Goal: Information Seeking & Learning: Check status

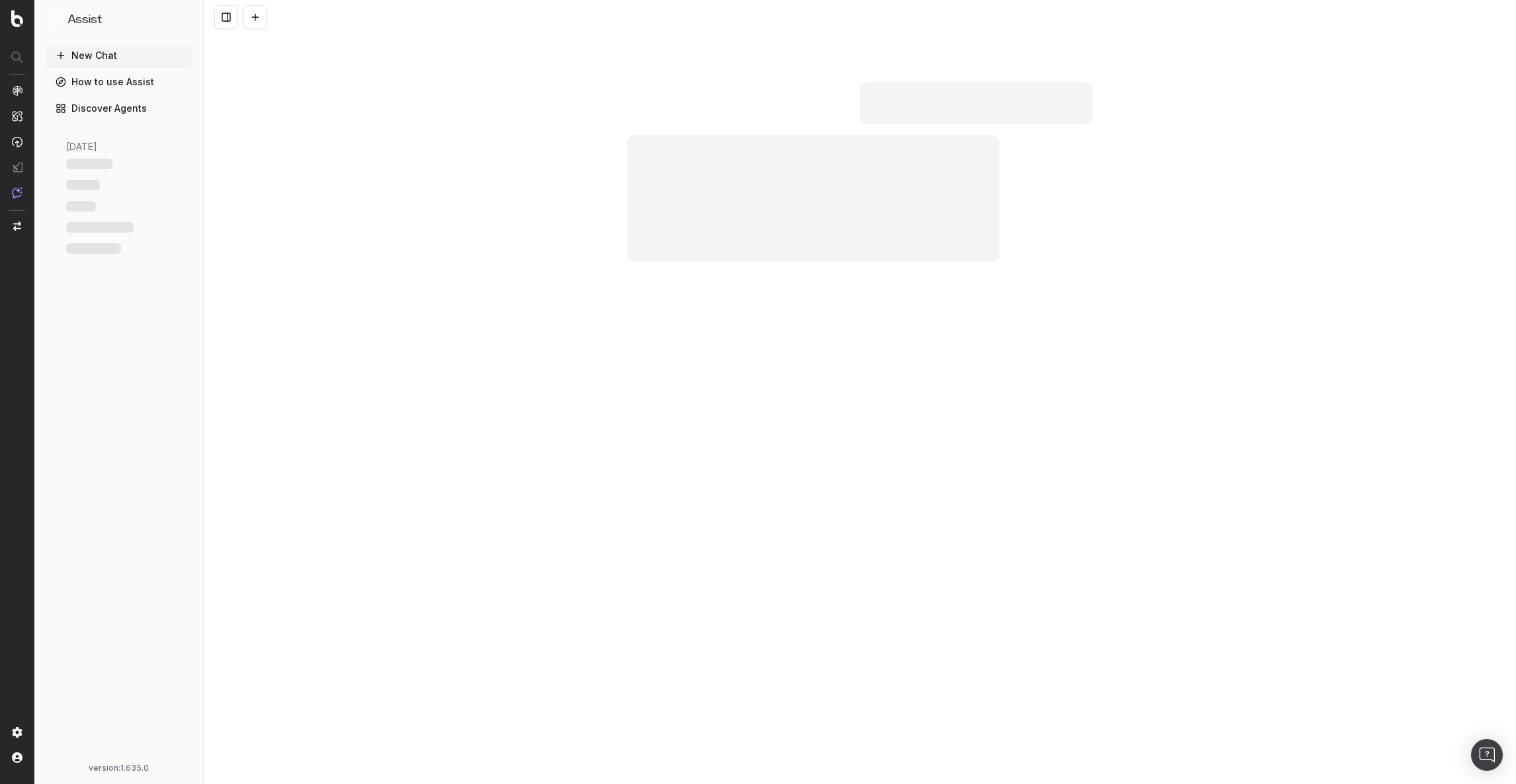
scroll to position [3526, 0]
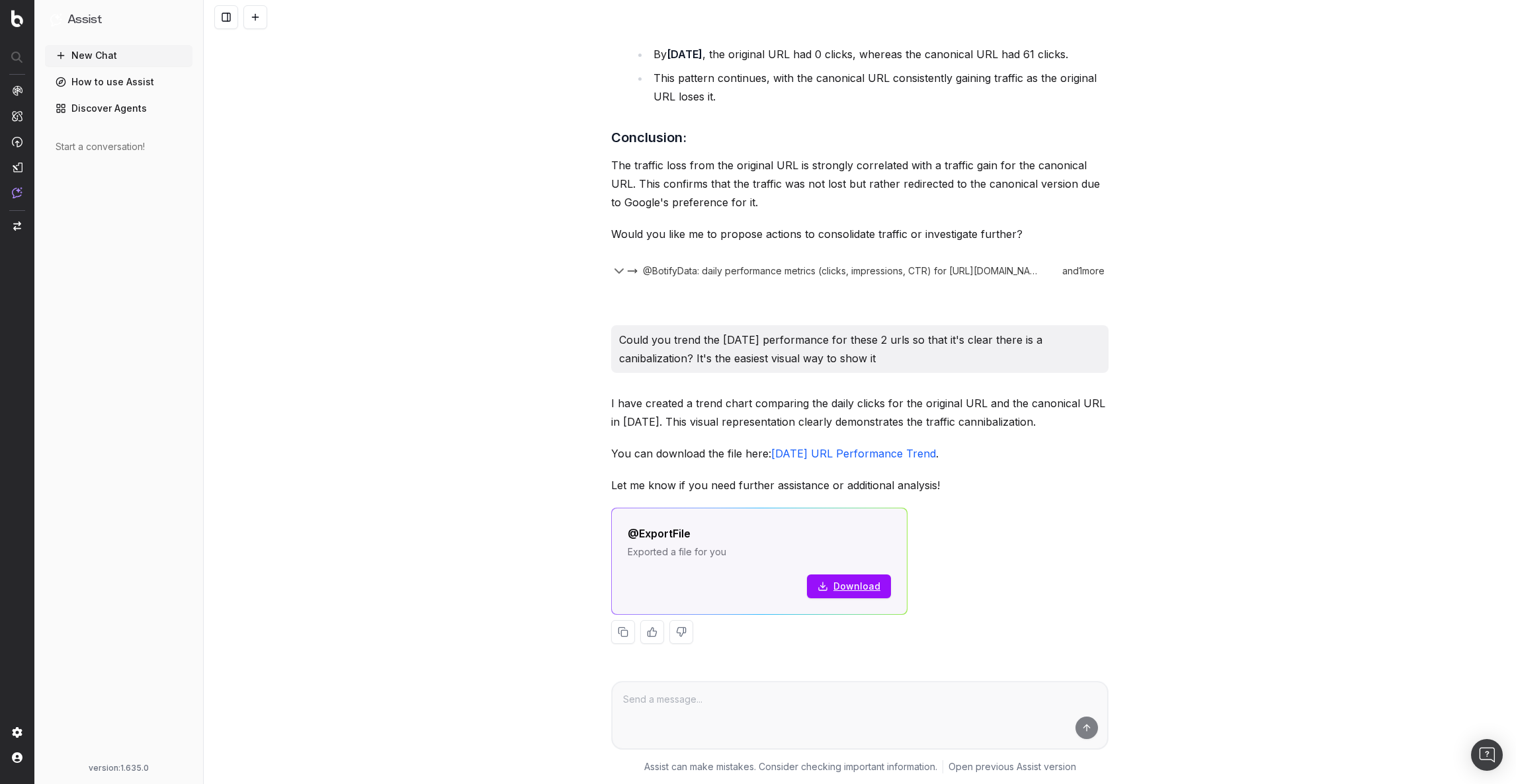
click at [18, 95] on div at bounding box center [17, 142] width 10 height 113
click at [14, 88] on img at bounding box center [17, 90] width 10 height 10
